Goal: Check status: Check status

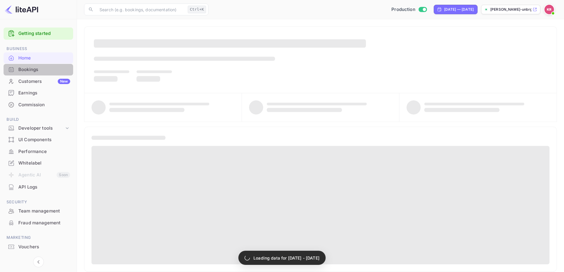
click at [44, 68] on div "Bookings" at bounding box center [44, 69] width 52 height 7
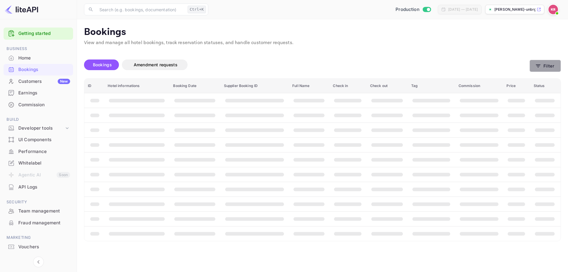
click at [537, 62] on button "Filter" at bounding box center [545, 66] width 31 height 12
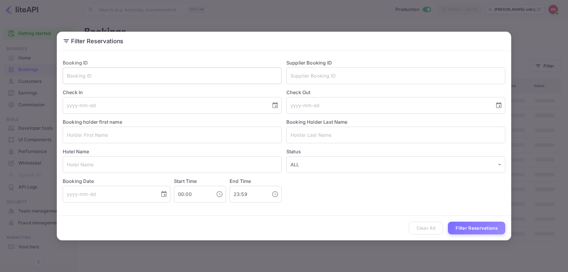
click at [151, 79] on input "text" at bounding box center [172, 75] width 219 height 17
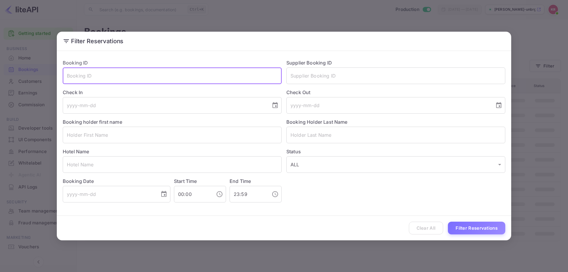
paste input "IJmS4-caG"
type input "IJmS4-caG"
click at [495, 223] on button "Filter Reservations" at bounding box center [476, 228] width 57 height 13
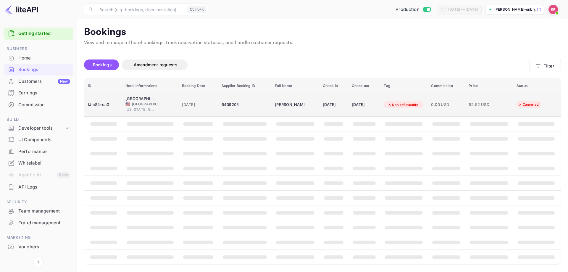
click at [435, 107] on td "0.00 USD" at bounding box center [447, 105] width 38 height 24
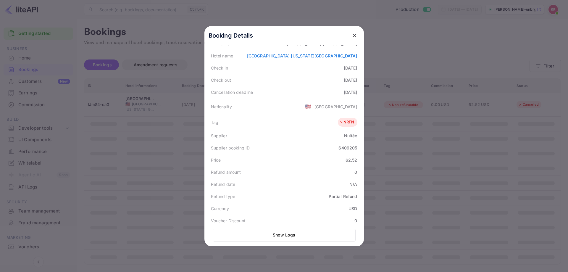
scroll to position [134, 0]
